Goal: Information Seeking & Learning: Find specific page/section

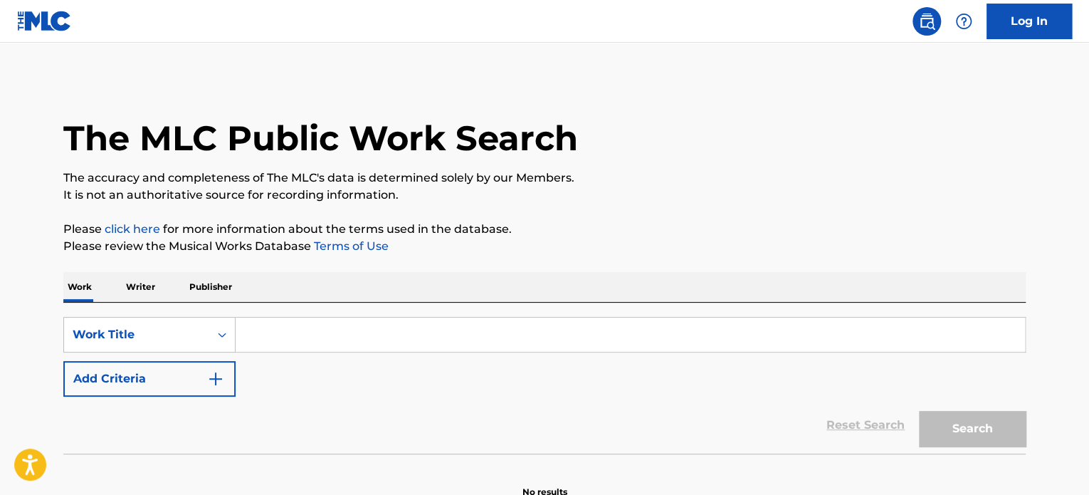
click at [307, 320] on input "Search Form" at bounding box center [630, 334] width 789 height 34
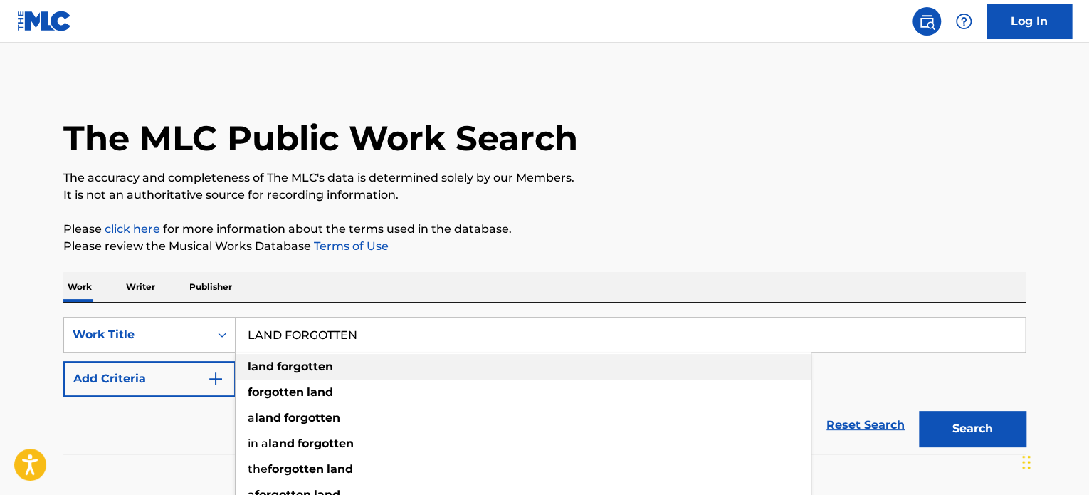
type input "LAND FORGOTTEN"
click at [378, 364] on div "land forgotten" at bounding box center [523, 367] width 575 height 26
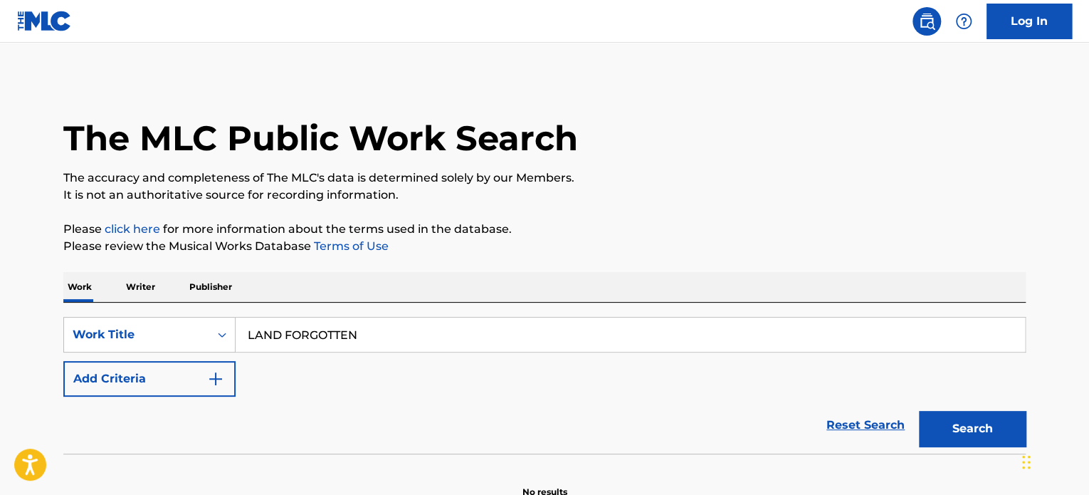
click at [179, 387] on button "Add Criteria" at bounding box center [149, 379] width 172 height 36
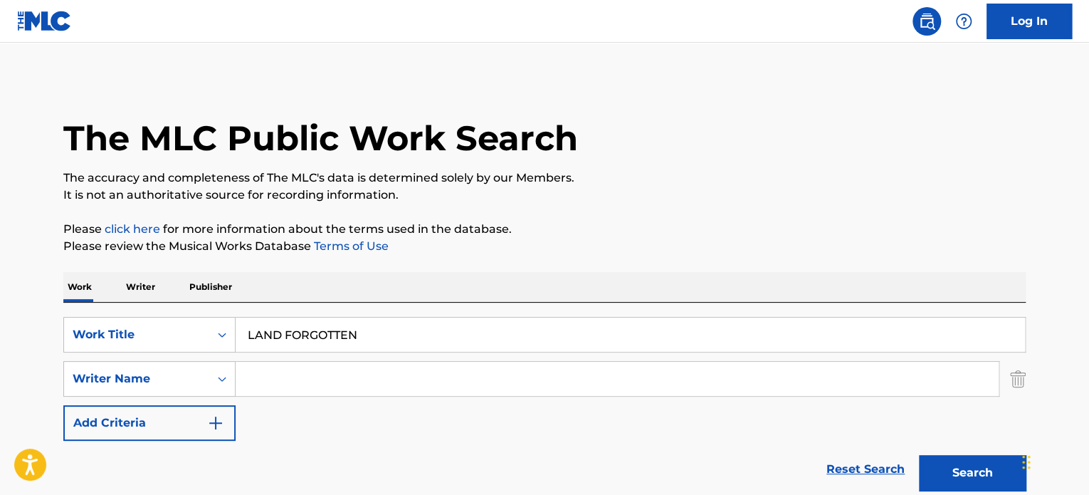
click at [282, 375] on input "Search Form" at bounding box center [617, 379] width 763 height 34
type input "UTBULT"
click at [919, 455] on button "Search" at bounding box center [972, 473] width 107 height 36
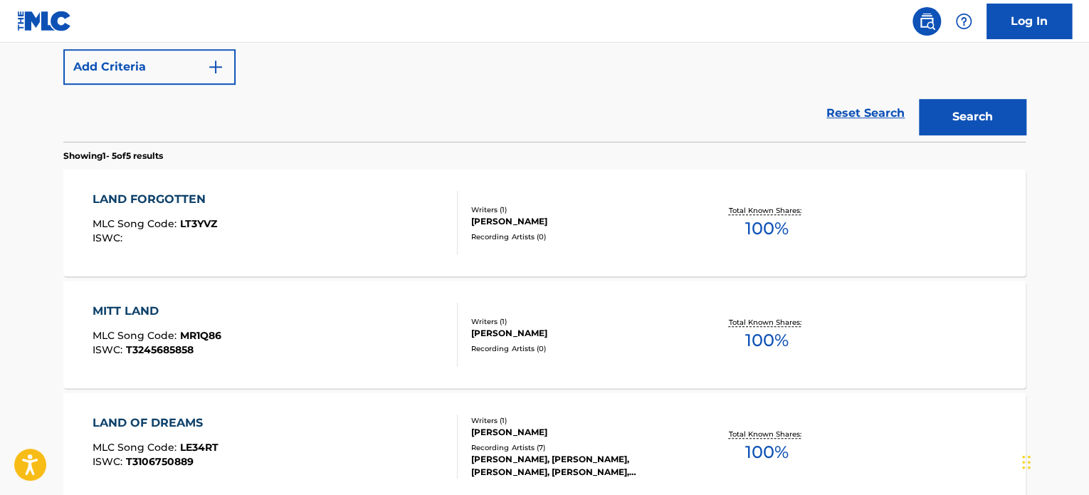
click at [168, 193] on div "LAND FORGOTTEN" at bounding box center [155, 199] width 125 height 17
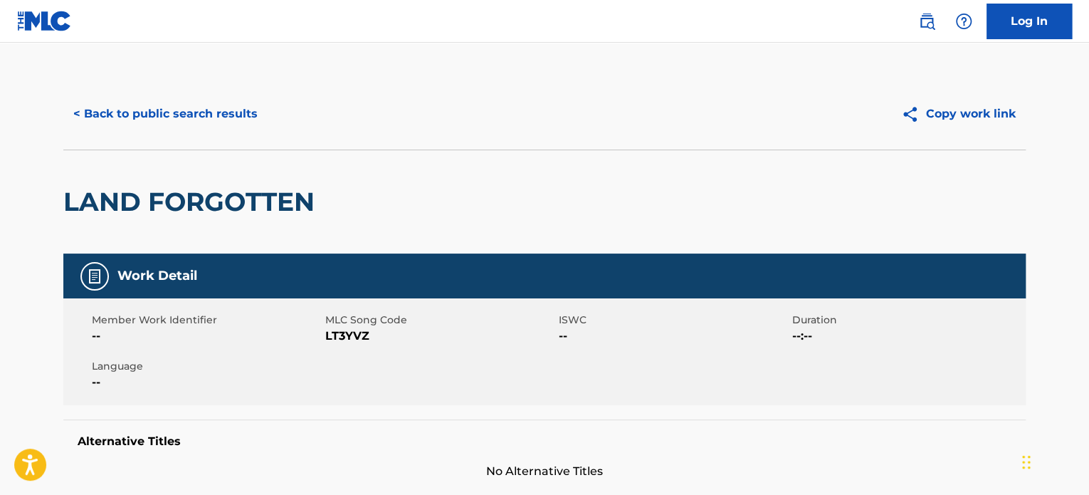
click at [191, 105] on button "< Back to public search results" at bounding box center [165, 114] width 204 height 36
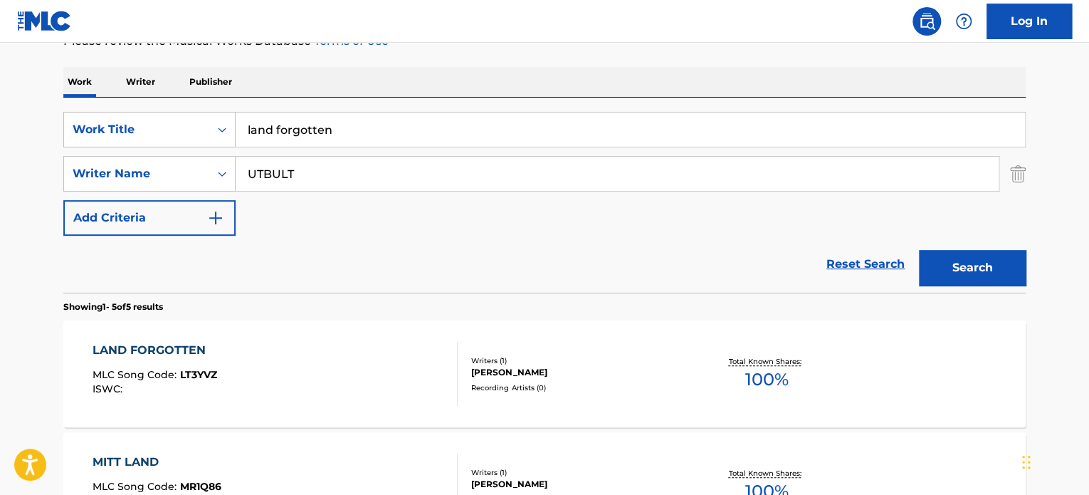
scroll to position [80, 0]
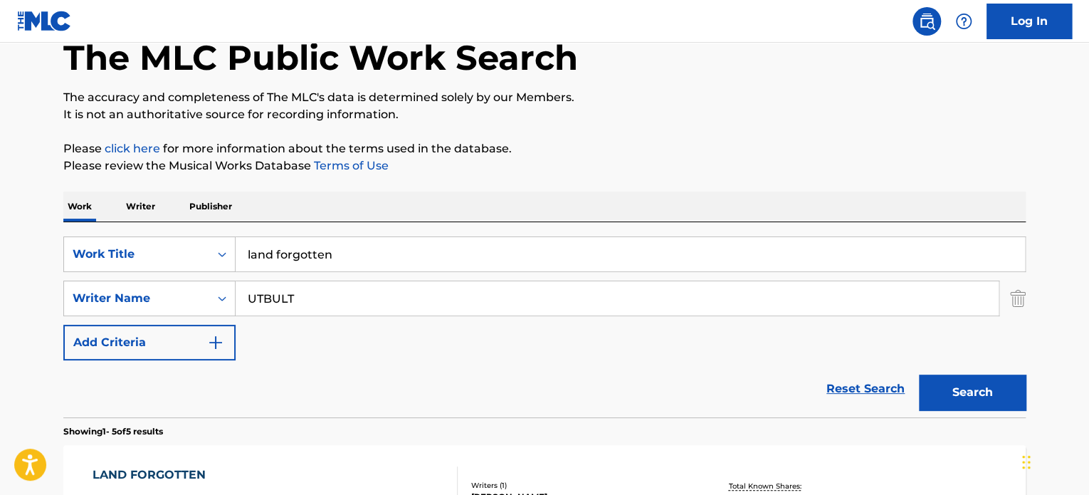
click at [353, 288] on input "UTBULT" at bounding box center [617, 298] width 763 height 34
click at [365, 241] on input "land forgotten" at bounding box center [630, 254] width 789 height 34
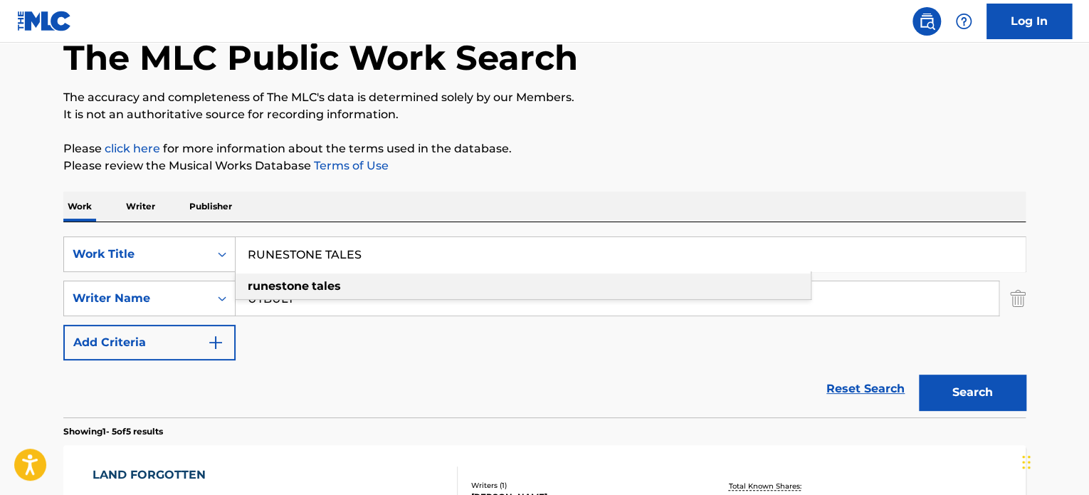
click at [361, 287] on div "runestone tales" at bounding box center [523, 286] width 575 height 26
type input "runestone tales"
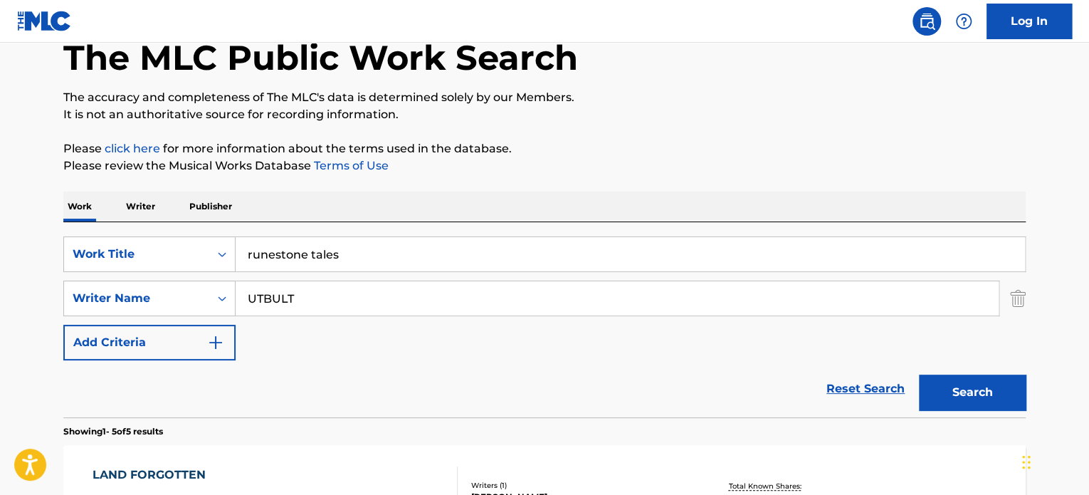
click at [945, 385] on button "Search" at bounding box center [972, 392] width 107 height 36
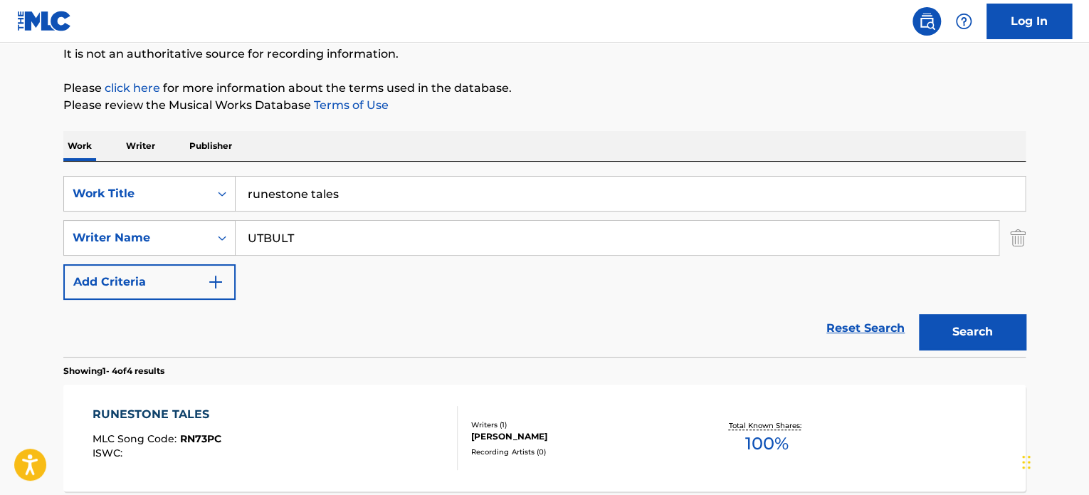
scroll to position [223, 0]
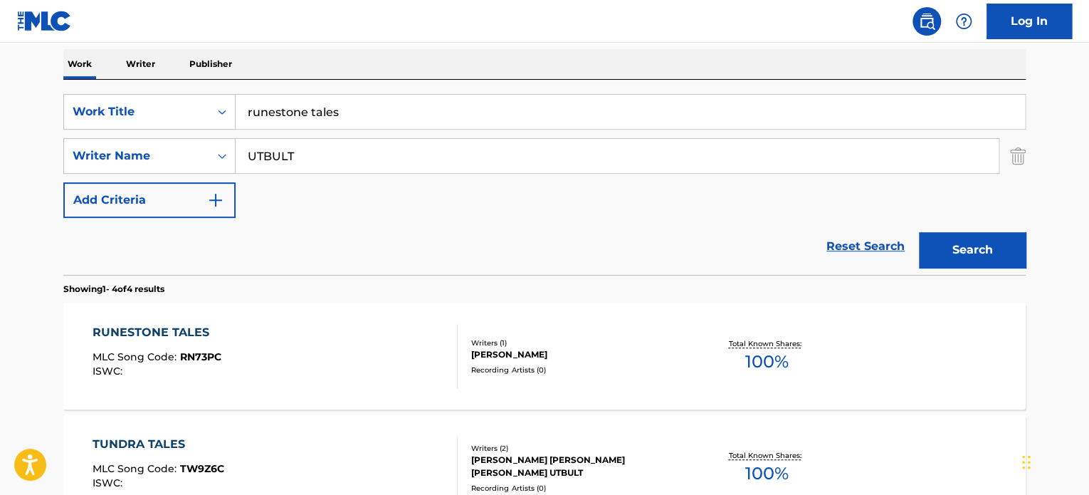
click at [191, 324] on div "RUNESTONE TALES" at bounding box center [157, 332] width 129 height 17
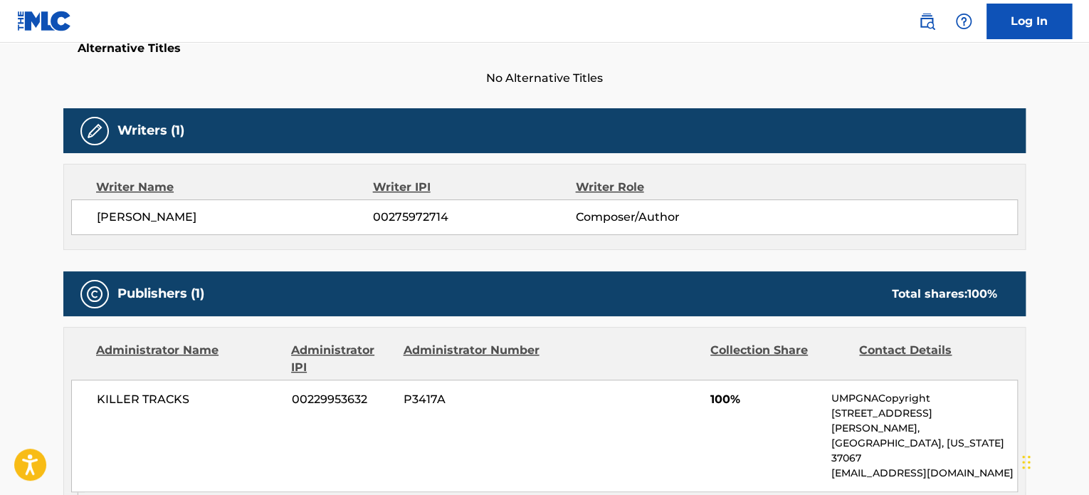
scroll to position [427, 0]
